Goal: Transaction & Acquisition: Purchase product/service

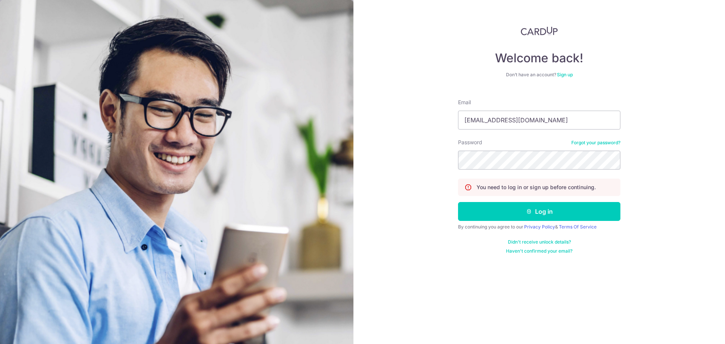
click at [526, 212] on icon "submit" at bounding box center [529, 212] width 6 height 6
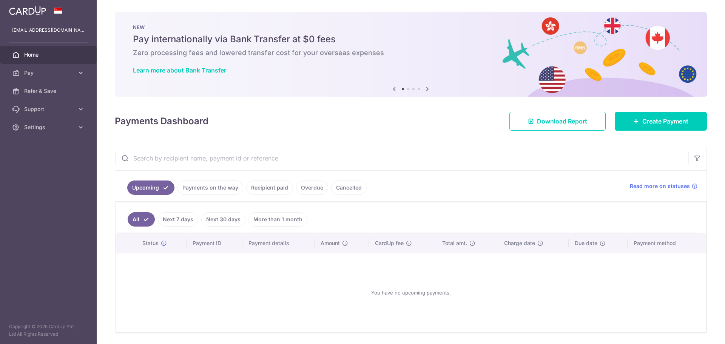
click at [423, 90] on icon at bounding box center [427, 88] width 9 height 9
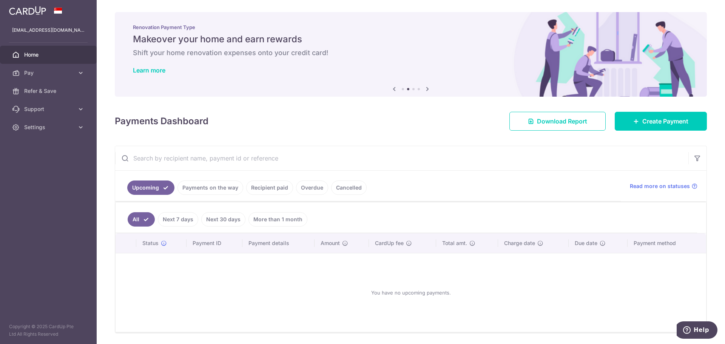
click at [423, 90] on icon at bounding box center [427, 88] width 9 height 9
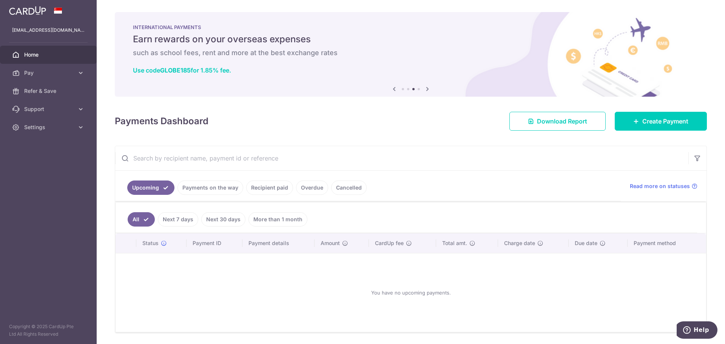
click at [390, 89] on icon at bounding box center [394, 88] width 9 height 9
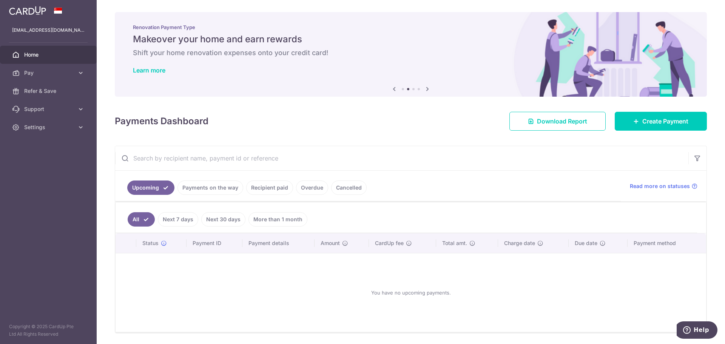
click at [424, 88] on icon at bounding box center [427, 88] width 9 height 9
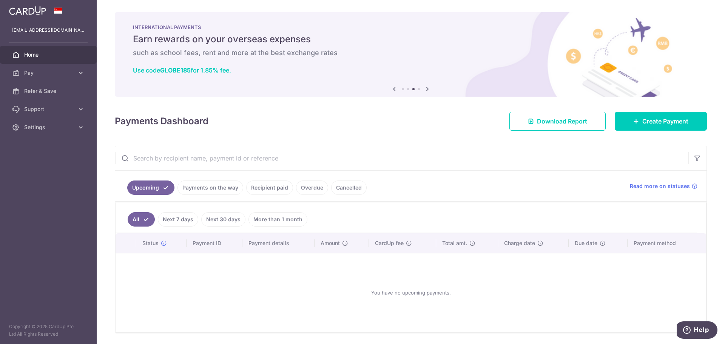
click at [428, 88] on icon at bounding box center [427, 88] width 9 height 9
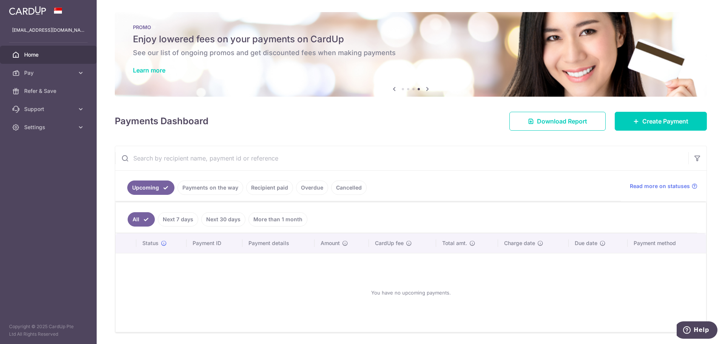
click at [255, 191] on link "Recipient paid" at bounding box center [269, 188] width 47 height 14
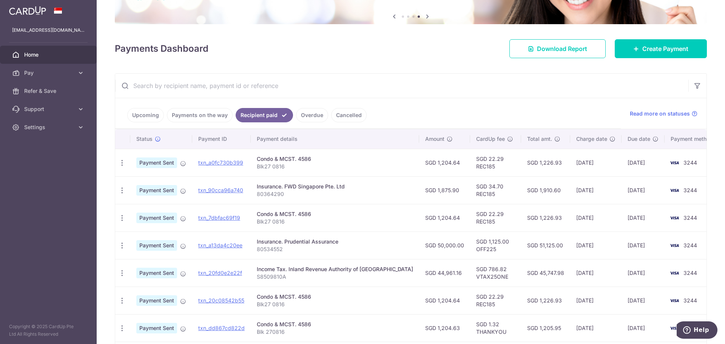
scroll to position [76, 0]
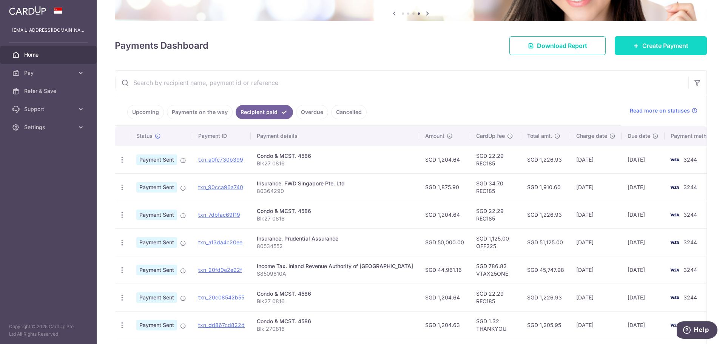
click at [643, 45] on span "Create Payment" at bounding box center [666, 45] width 46 height 9
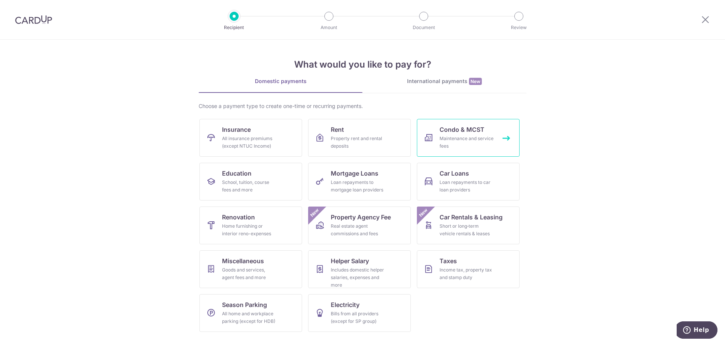
click at [456, 133] on span "Condo & MCST" at bounding box center [462, 129] width 45 height 9
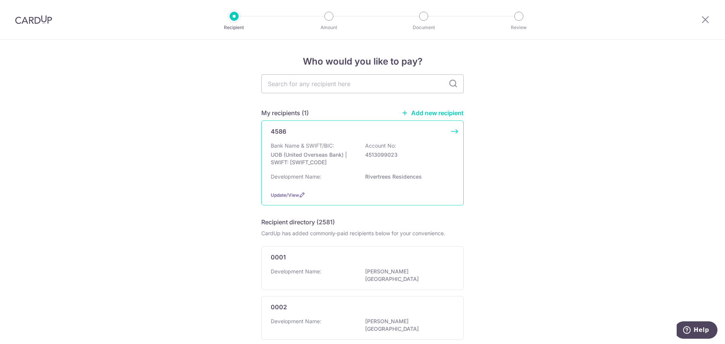
click at [339, 144] on div "Bank Name & SWIFT/BIC: UOB (United Overseas Bank) | SWIFT: UOVBSGSGXXX Account …" at bounding box center [363, 156] width 184 height 28
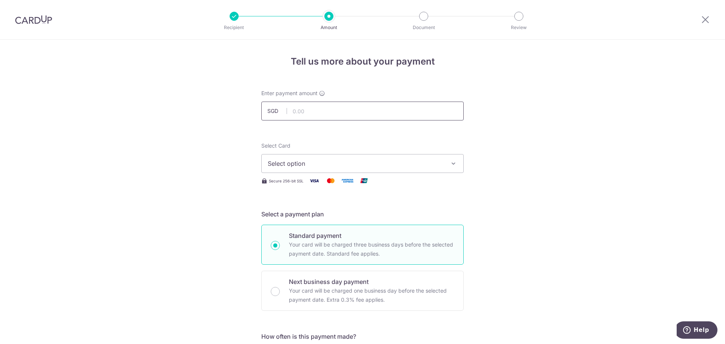
click at [374, 112] on input "text" at bounding box center [362, 111] width 202 height 19
type input "1,204.64"
click at [403, 167] on span "Select option" at bounding box center [356, 163] width 176 height 9
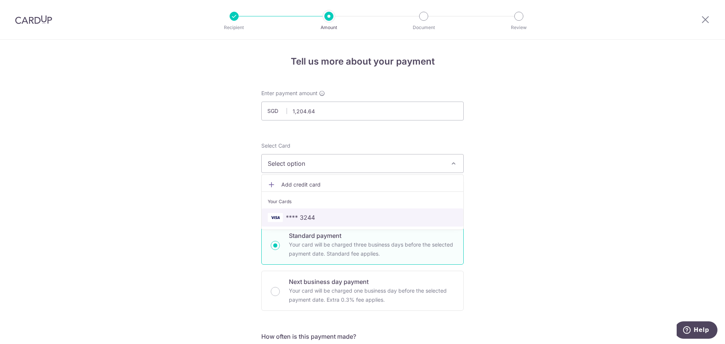
click at [366, 217] on span "**** 3244" at bounding box center [363, 217] width 190 height 9
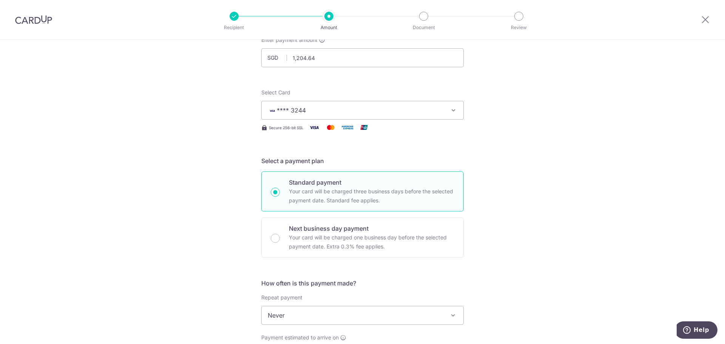
scroll to position [151, 0]
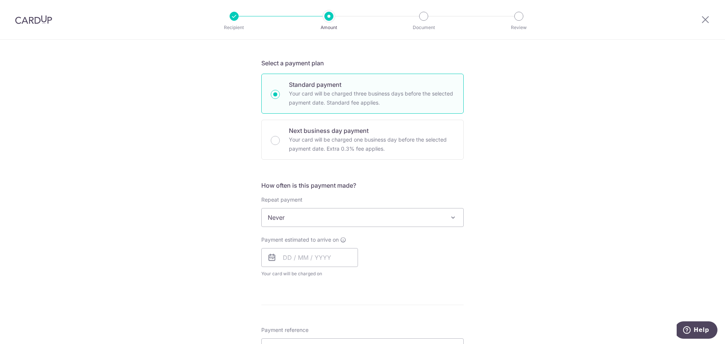
click at [334, 218] on span "Never" at bounding box center [363, 218] width 202 height 18
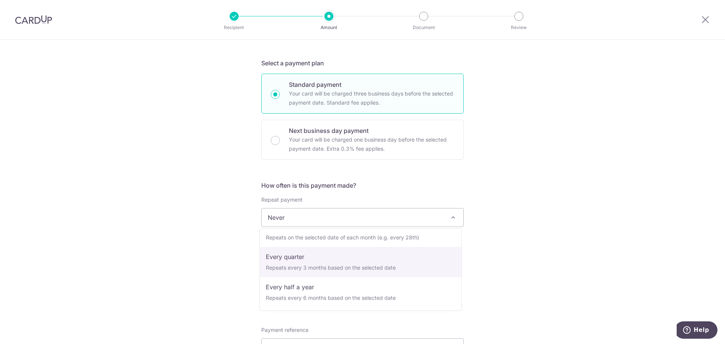
select select "4"
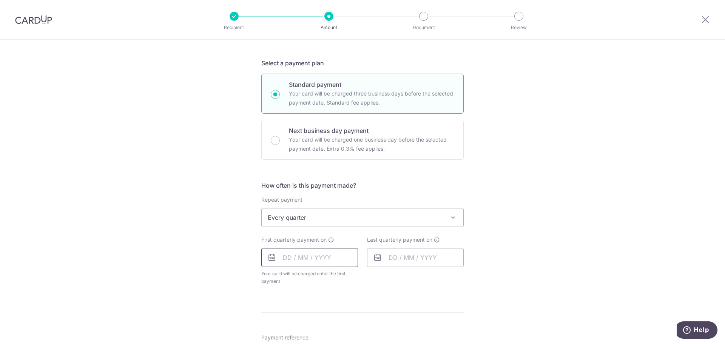
click at [316, 259] on input "text" at bounding box center [309, 257] width 97 height 19
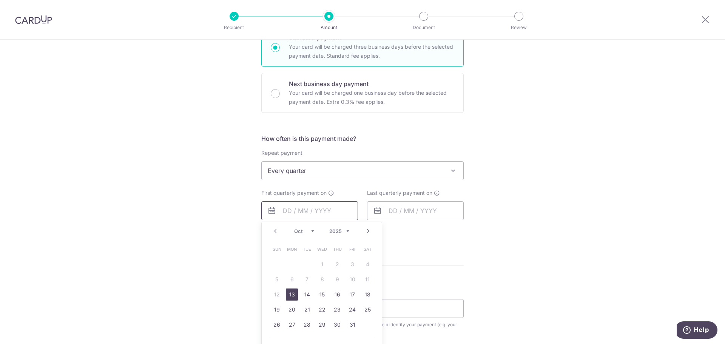
scroll to position [264, 0]
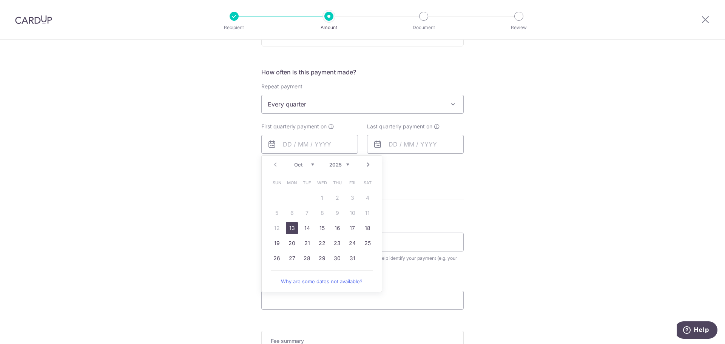
click at [533, 212] on div "Tell us more about your payment Enter payment amount SGD 1,204.64 1204.64 Selec…" at bounding box center [362, 120] width 725 height 691
click at [312, 144] on input "text" at bounding box center [309, 144] width 97 height 19
click at [364, 164] on link "Next" at bounding box center [368, 164] width 9 height 9
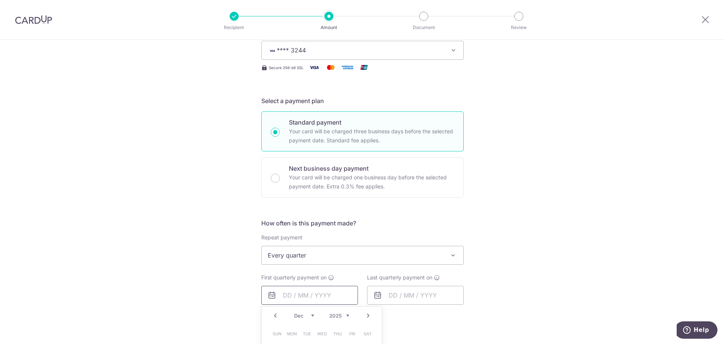
scroll to position [0, 0]
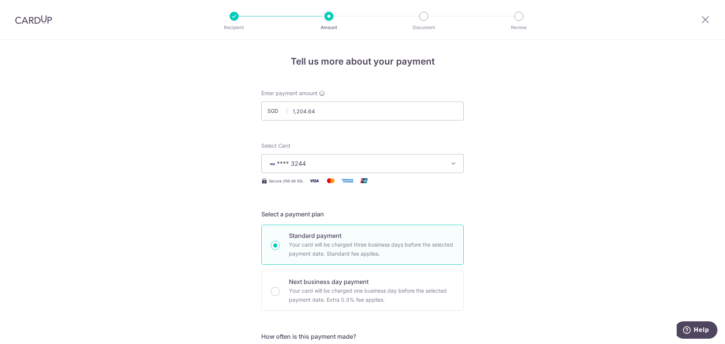
click at [28, 19] on img at bounding box center [33, 19] width 37 height 9
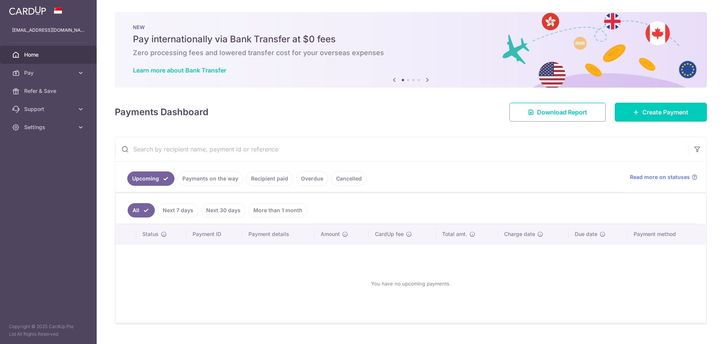
click at [267, 179] on link "Recipient paid" at bounding box center [269, 179] width 47 height 14
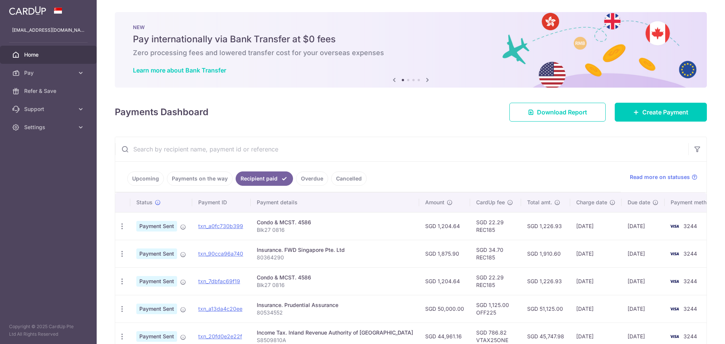
click at [622, 228] on td "10/09/2025" at bounding box center [643, 226] width 43 height 28
drag, startPoint x: 417, startPoint y: 226, endPoint x: 440, endPoint y: 226, distance: 22.7
click at [440, 226] on td "SGD 1,204.64" at bounding box center [444, 226] width 51 height 28
copy td "1,204.64"
click at [686, 112] on link "Create Payment" at bounding box center [661, 112] width 92 height 19
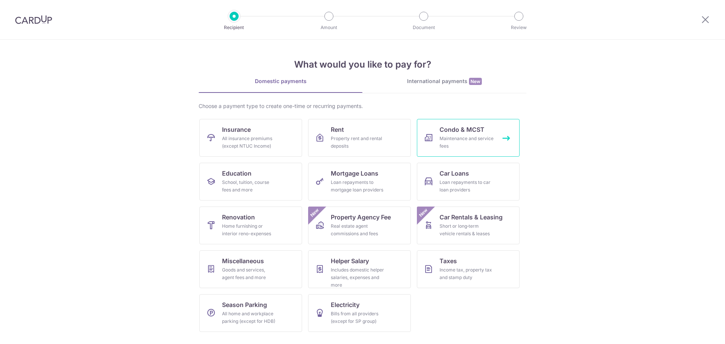
click at [450, 133] on span "Condo & MCST" at bounding box center [462, 129] width 45 height 9
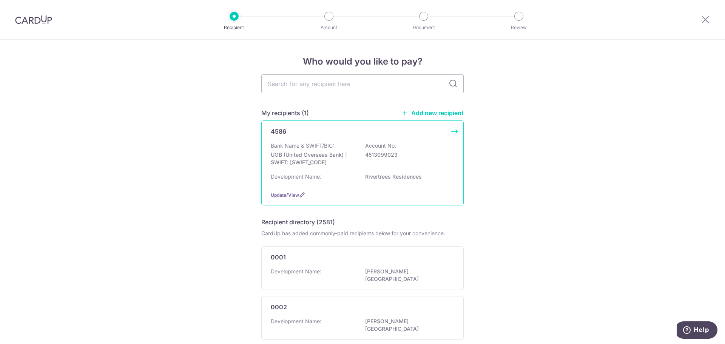
click at [333, 155] on p "UOB (United Overseas Bank) | SWIFT: [SWIFT_CODE]" at bounding box center [313, 158] width 85 height 15
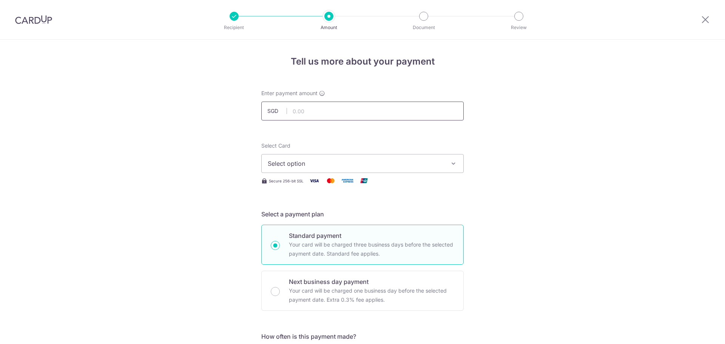
click at [324, 115] on input "text" at bounding box center [362, 111] width 202 height 19
paste input "1,204.64"
type input "1,204.64"
click at [304, 161] on span "Select option" at bounding box center [356, 163] width 176 height 9
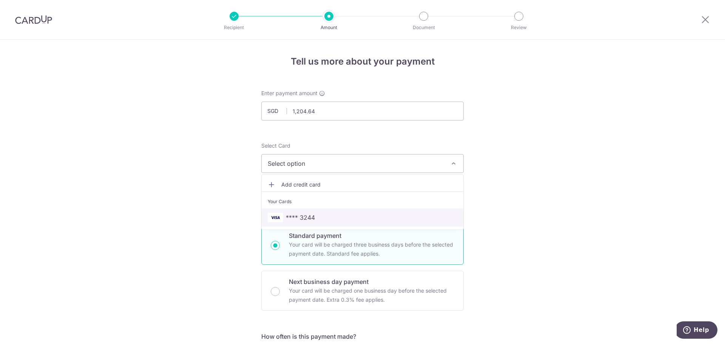
click at [303, 213] on span "**** 3244" at bounding box center [300, 217] width 29 height 9
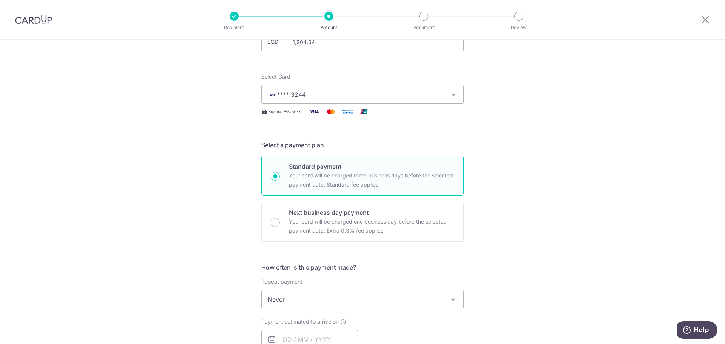
scroll to position [151, 0]
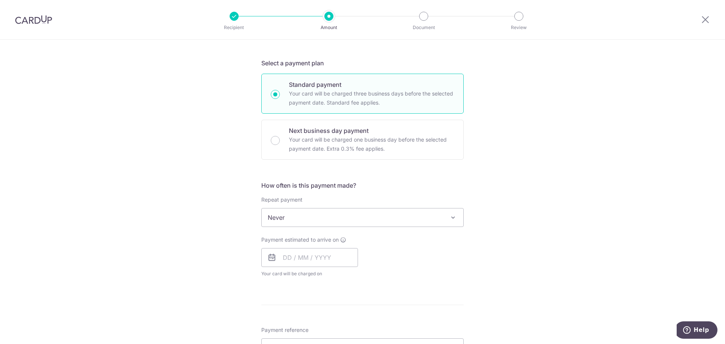
click at [194, 223] on div "Tell us more about your payment Enter payment amount SGD 1,204.64 1204.64 Selec…" at bounding box center [362, 230] width 725 height 683
click at [318, 222] on span "Never" at bounding box center [363, 218] width 202 height 18
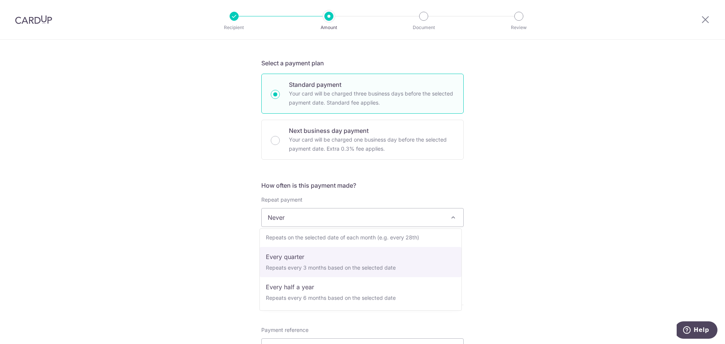
select select "4"
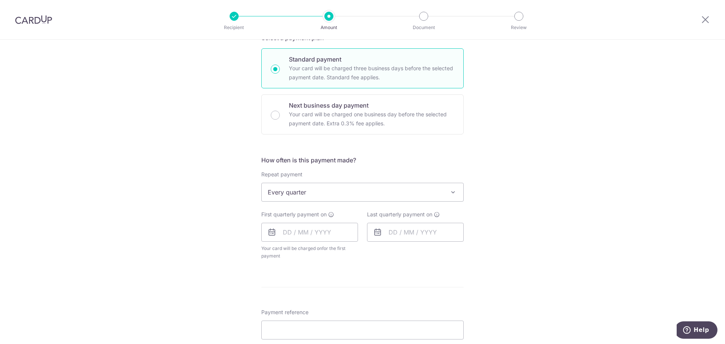
scroll to position [189, 0]
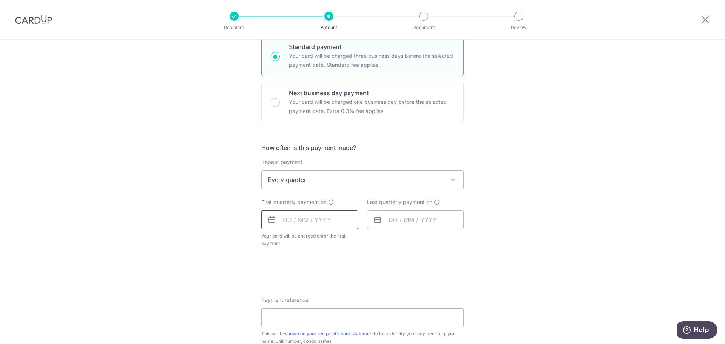
click at [305, 224] on input "text" at bounding box center [309, 219] width 97 height 19
click at [368, 243] on link "Next" at bounding box center [368, 240] width 9 height 9
click at [321, 289] on link "10" at bounding box center [322, 289] width 12 height 12
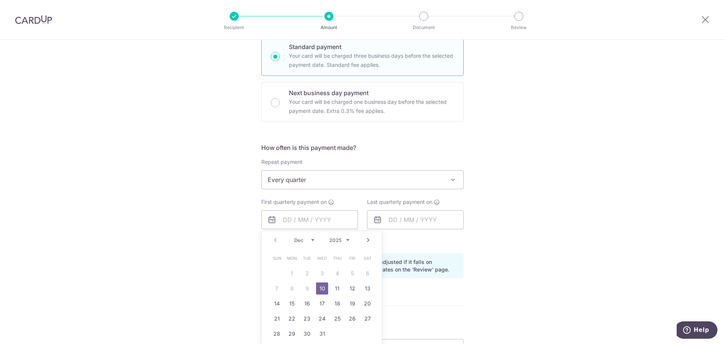
type input "[DATE]"
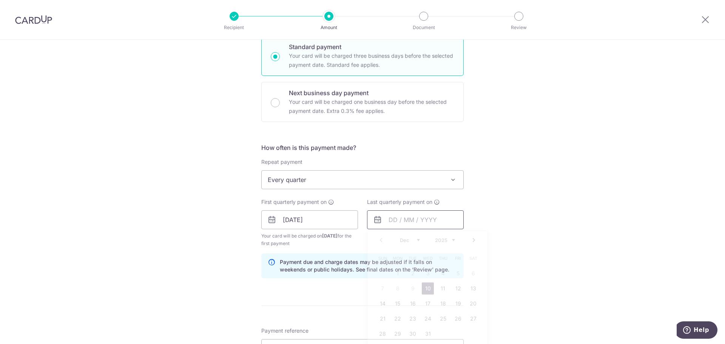
click at [425, 222] on input "text" at bounding box center [415, 219] width 97 height 19
click at [472, 240] on link "Next" at bounding box center [474, 240] width 9 height 9
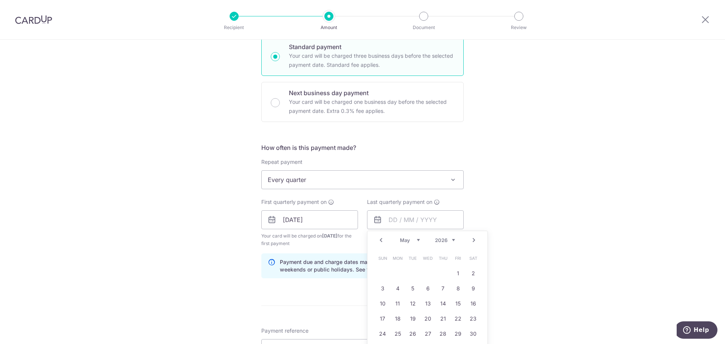
click at [472, 240] on link "Next" at bounding box center [474, 240] width 9 height 9
click at [438, 289] on link "10" at bounding box center [443, 289] width 12 height 12
type input "[DATE]"
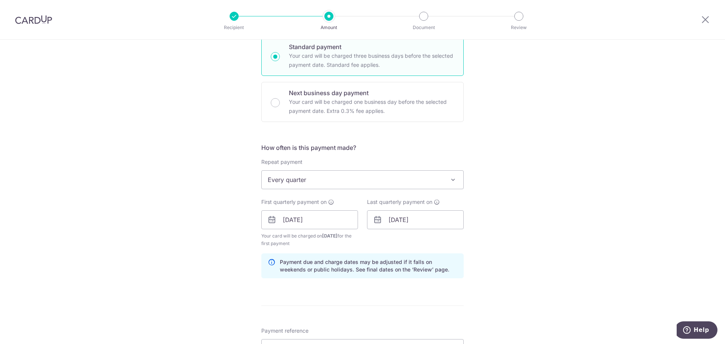
click at [536, 247] on div "Tell us more about your payment Enter payment amount SGD 1,204.64 1204.64 Selec…" at bounding box center [362, 212] width 725 height 722
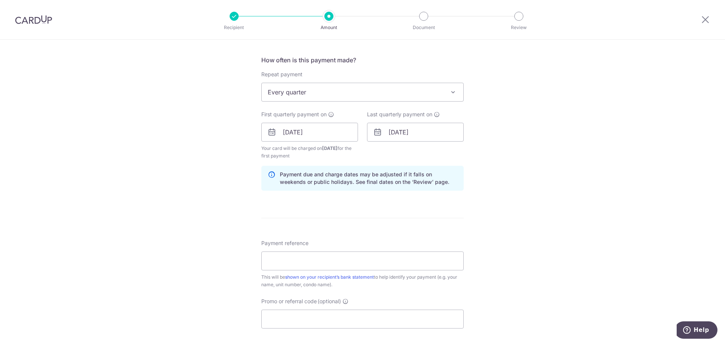
scroll to position [302, 0]
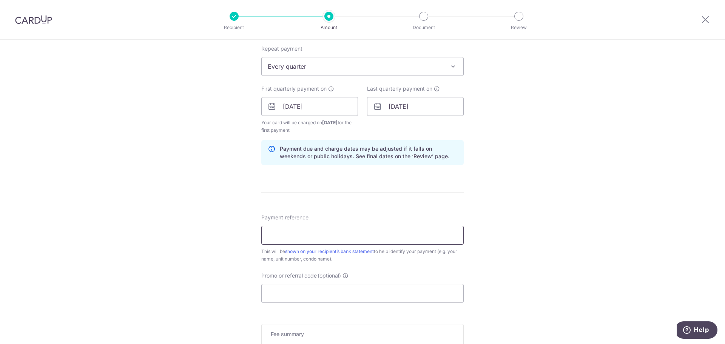
click at [448, 240] on input "Payment reference" at bounding box center [362, 235] width 202 height 19
type input "Blk 27 08-16"
click at [553, 230] on div "Tell us more about your payment Enter payment amount SGD 1,204.64 1204.64 Selec…" at bounding box center [362, 98] width 725 height 722
click at [323, 300] on input "Promo or referral code (optional)" at bounding box center [362, 293] width 202 height 19
paste input "3HOME25R"
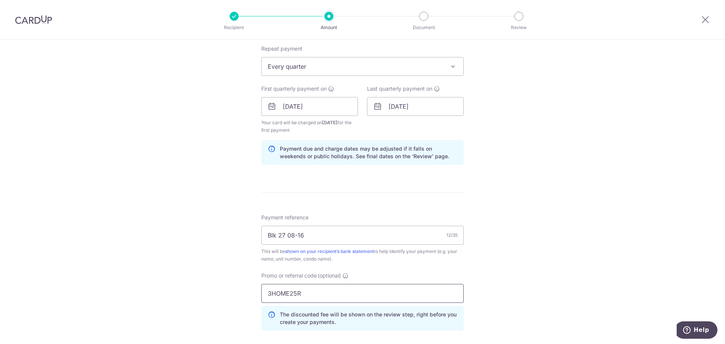
type input "3HOME25R"
click at [584, 225] on div "Tell us more about your payment Enter payment amount SGD 1,204.64 1204.64 Selec…" at bounding box center [362, 115] width 725 height 756
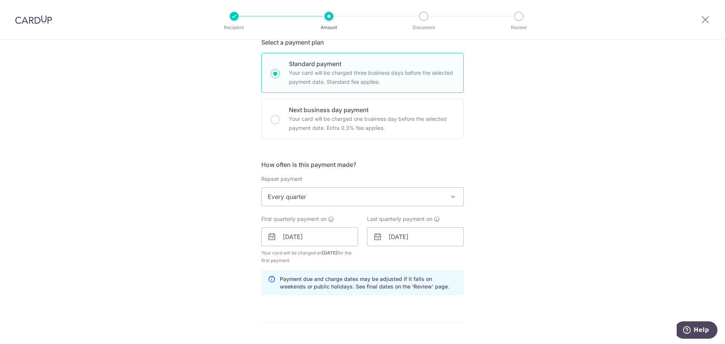
scroll to position [151, 0]
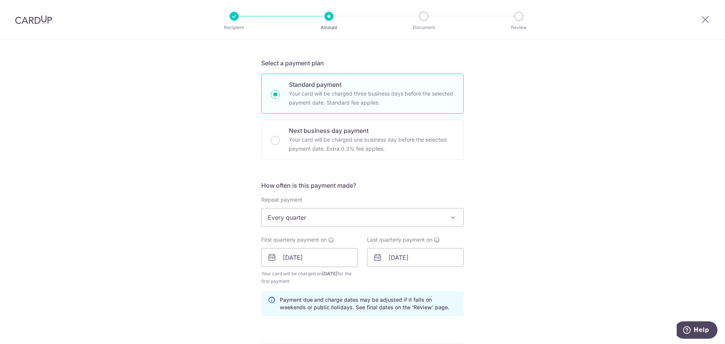
click at [550, 216] on div "Tell us more about your payment Enter payment amount SGD 1,204.64 1204.64 Selec…" at bounding box center [362, 267] width 725 height 756
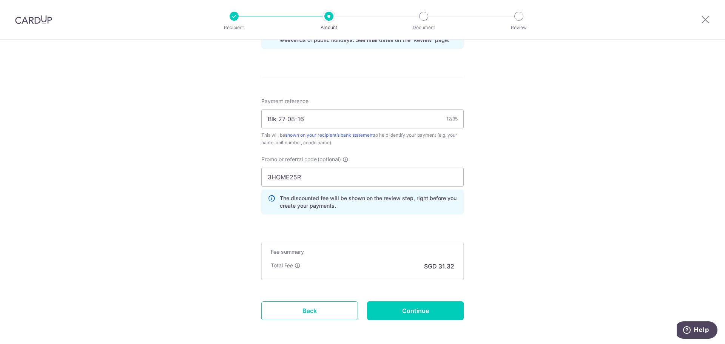
scroll to position [451, 0]
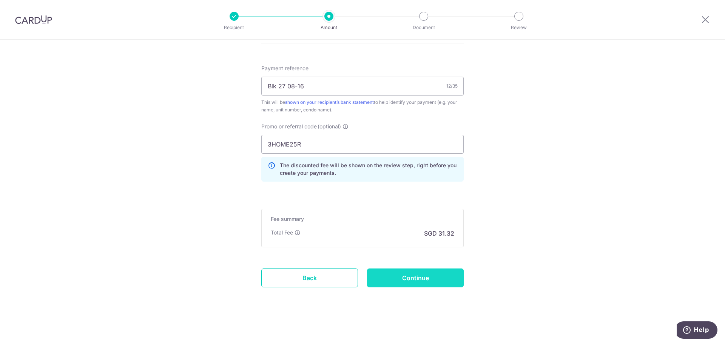
click at [443, 278] on input "Continue" at bounding box center [415, 278] width 97 height 19
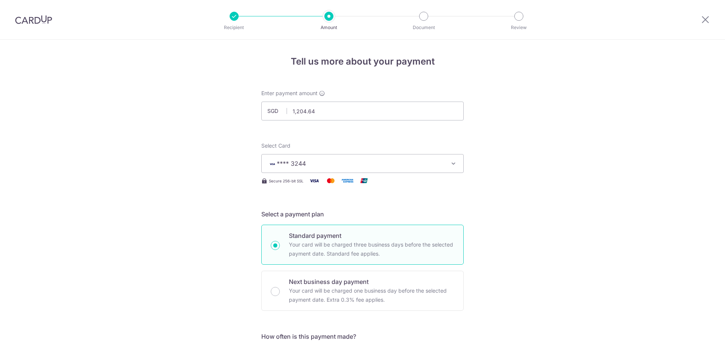
scroll to position [423, 0]
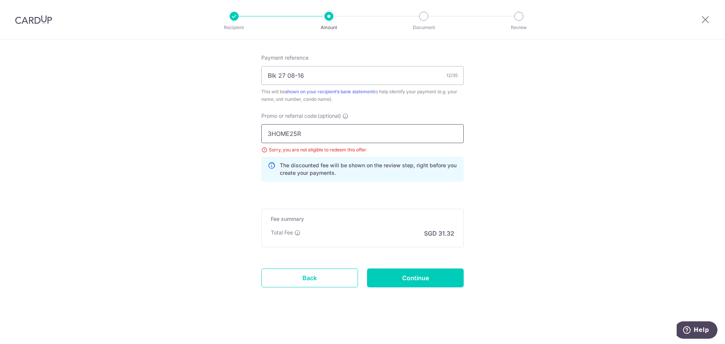
click at [337, 136] on input "3HOME25R" at bounding box center [362, 133] width 202 height 19
drag, startPoint x: 318, startPoint y: 133, endPoint x: 62, endPoint y: 120, distance: 256.8
paste input "REC185"
type input "REC185"
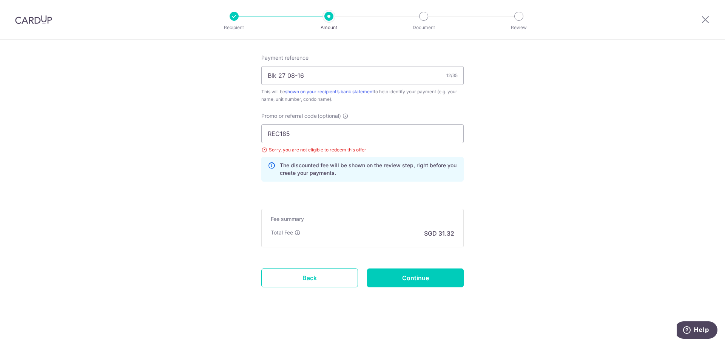
click at [436, 279] on input "Continue" at bounding box center [415, 278] width 97 height 19
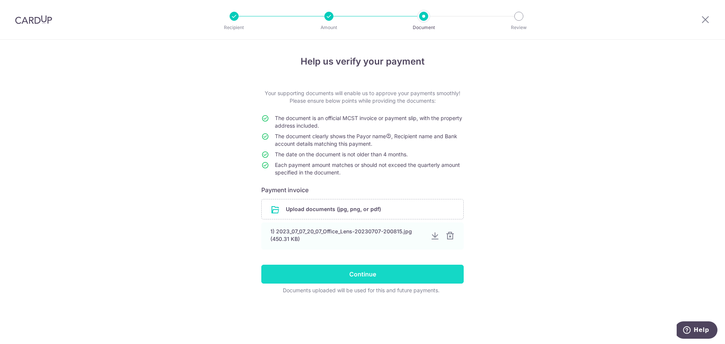
click at [364, 280] on input "Continue" at bounding box center [362, 274] width 202 height 19
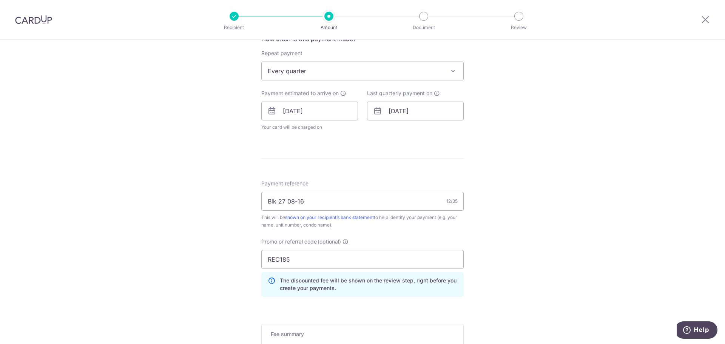
scroll to position [302, 0]
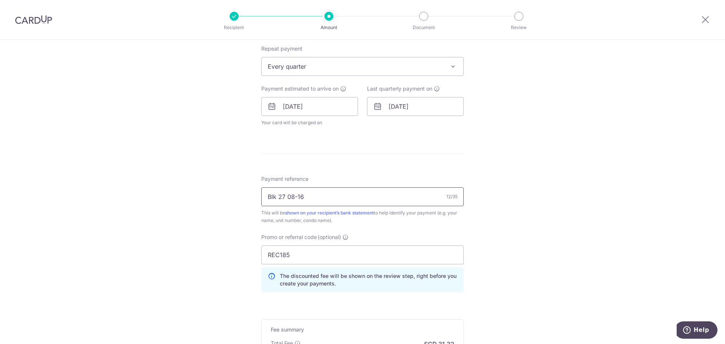
drag, startPoint x: 328, startPoint y: 199, endPoint x: 100, endPoint y: 199, distance: 228.2
click at [100, 199] on div "Tell us more about your payment Enter payment amount SGD 1,204.64 1204.64 Selec…" at bounding box center [362, 95] width 725 height 717
type input "027-08-16"
click at [100, 198] on div "Tell us more about your payment Enter payment amount SGD 1,204.64 1204.64 Selec…" at bounding box center [362, 95] width 725 height 717
click at [565, 161] on div "Tell us more about your payment Enter payment amount SGD 1,204.64 1204.64 Selec…" at bounding box center [362, 95] width 725 height 717
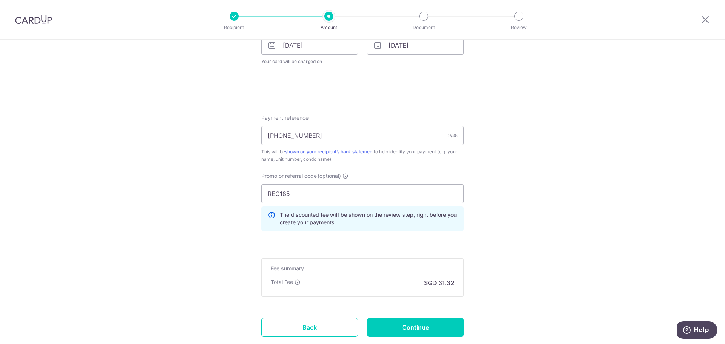
scroll to position [413, 0]
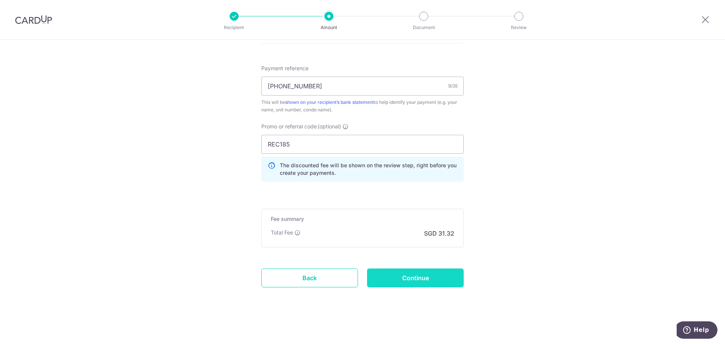
click at [417, 283] on input "Continue" at bounding box center [415, 278] width 97 height 19
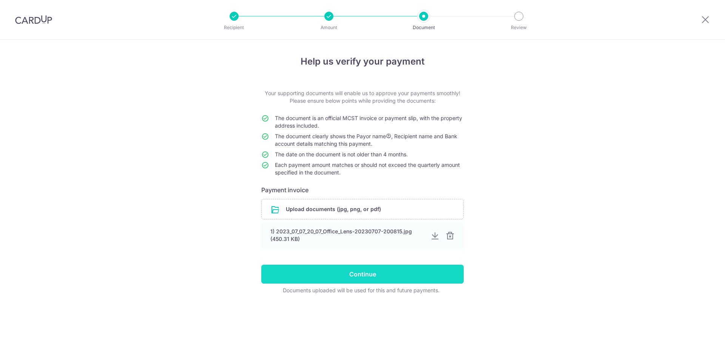
click at [352, 279] on input "Continue" at bounding box center [362, 274] width 202 height 19
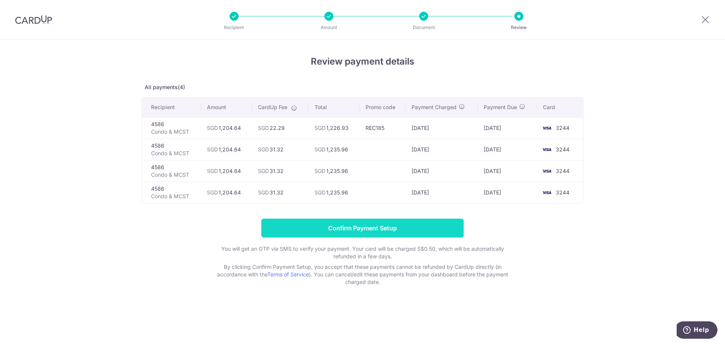
click at [343, 223] on input "Confirm Payment Setup" at bounding box center [362, 228] width 202 height 19
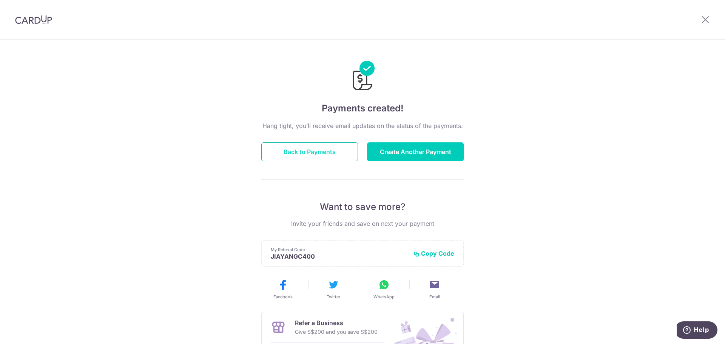
click at [305, 155] on button "Back to Payments" at bounding box center [309, 151] width 97 height 19
